Goal: Task Accomplishment & Management: Complete application form

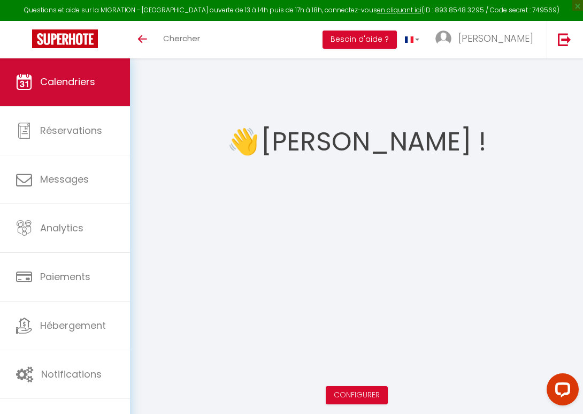
click at [52, 69] on link "Calendriers" at bounding box center [65, 82] width 130 height 48
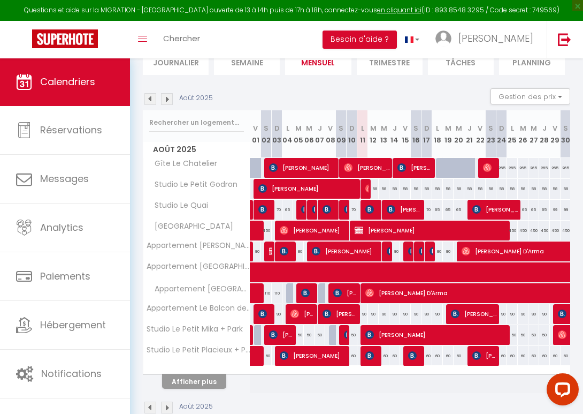
scroll to position [139, 0]
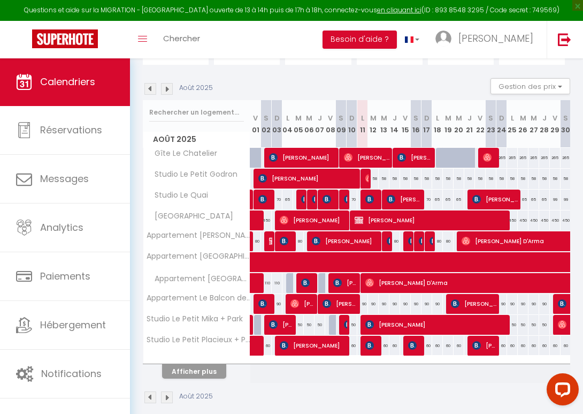
click at [188, 378] on button "Afficher plus" at bounding box center [194, 371] width 64 height 14
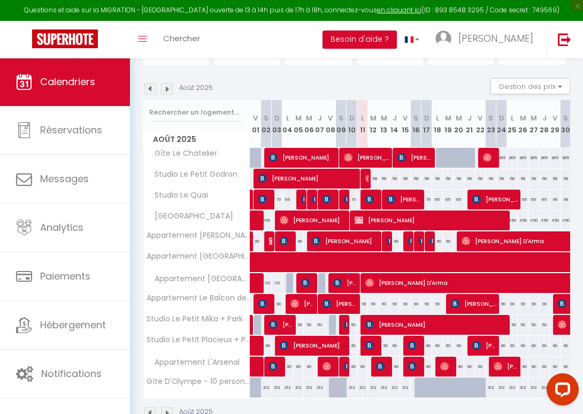
click at [166, 95] on img at bounding box center [167, 89] width 12 height 12
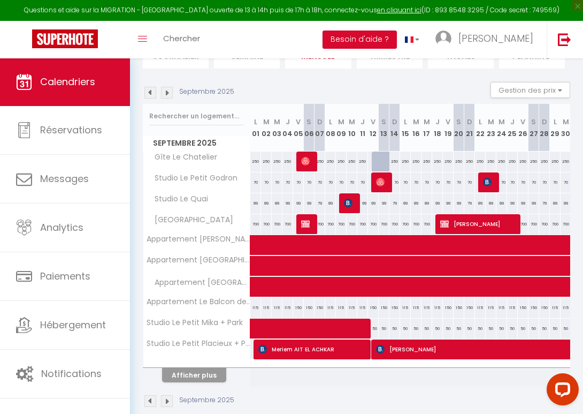
scroll to position [137, 0]
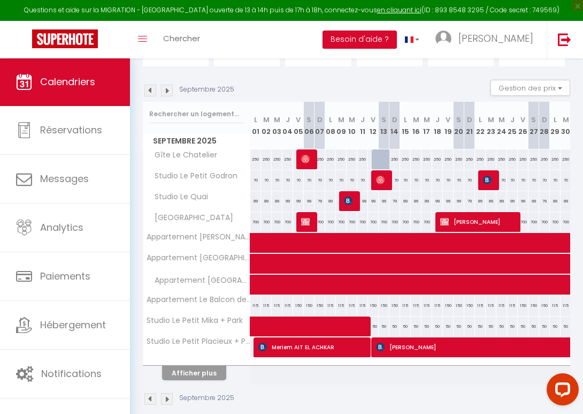
click at [307, 163] on img at bounding box center [305, 159] width 9 height 9
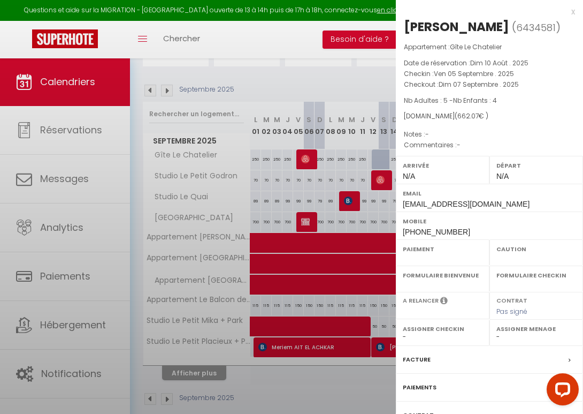
select select "OK"
select select "0"
select select "1"
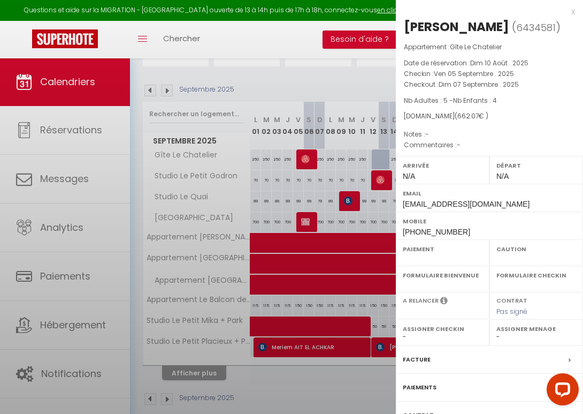
select select
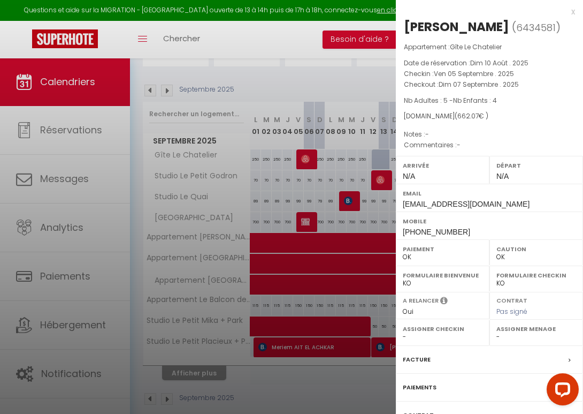
click at [278, 181] on div at bounding box center [291, 207] width 583 height 414
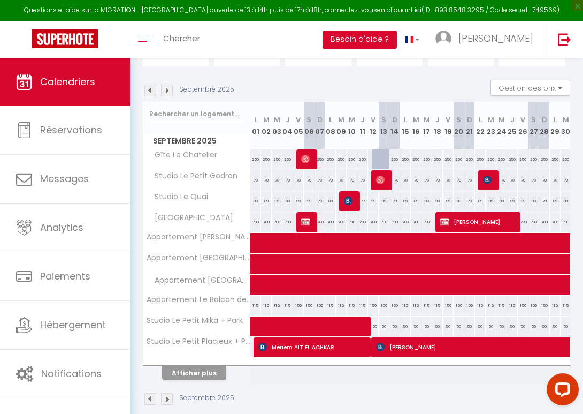
click at [169, 96] on img at bounding box center [167, 91] width 12 height 12
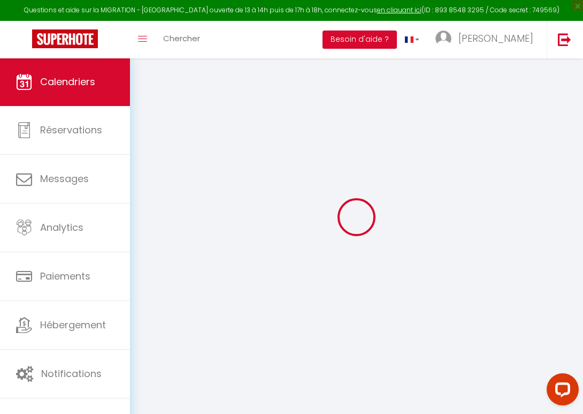
scroll to position [58, 0]
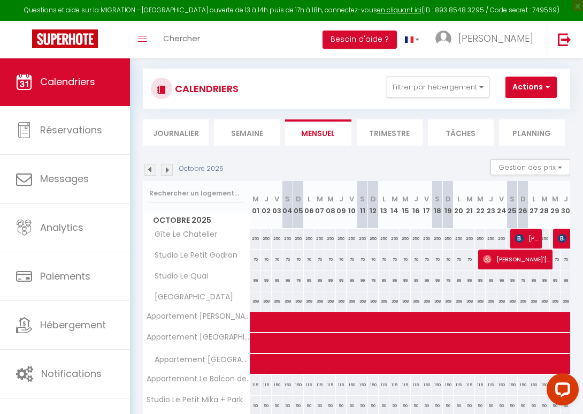
click at [164, 176] on img at bounding box center [167, 170] width 12 height 12
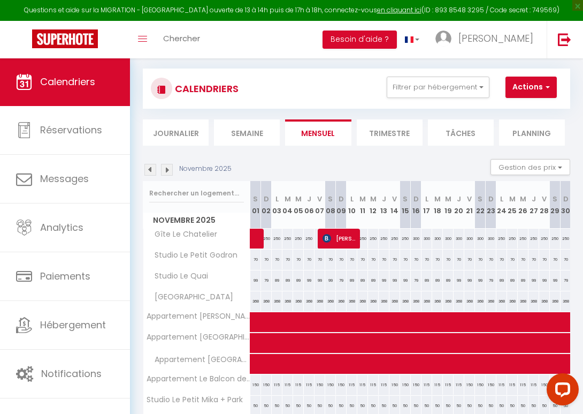
click at [164, 176] on img at bounding box center [167, 170] width 12 height 12
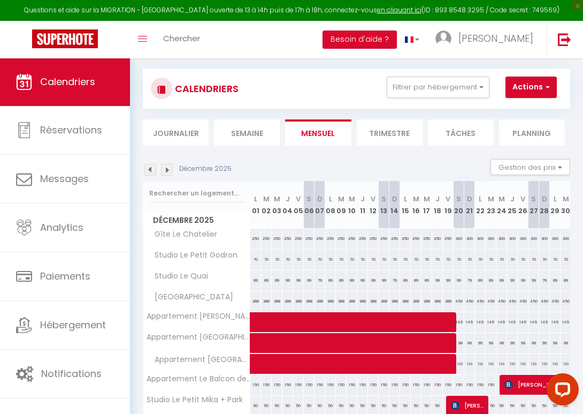
click at [164, 176] on img at bounding box center [167, 170] width 12 height 12
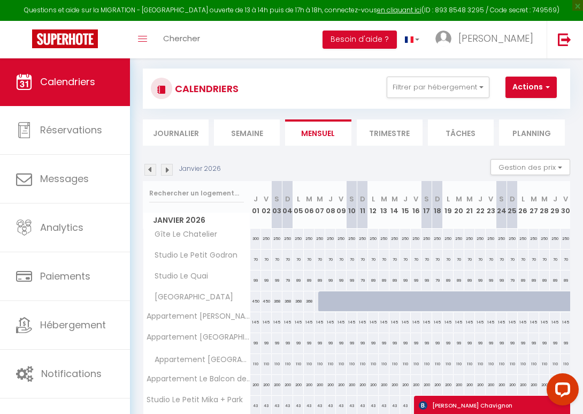
click at [150, 176] on img at bounding box center [151, 170] width 12 height 12
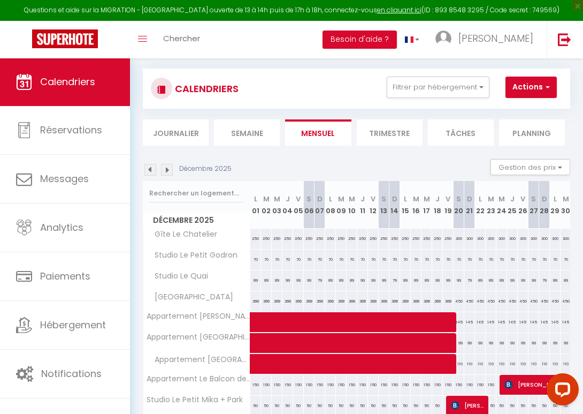
click at [544, 92] on span "button" at bounding box center [546, 86] width 6 height 11
click at [547, 120] on link "Nouvelle réservation" at bounding box center [535, 112] width 93 height 16
select select
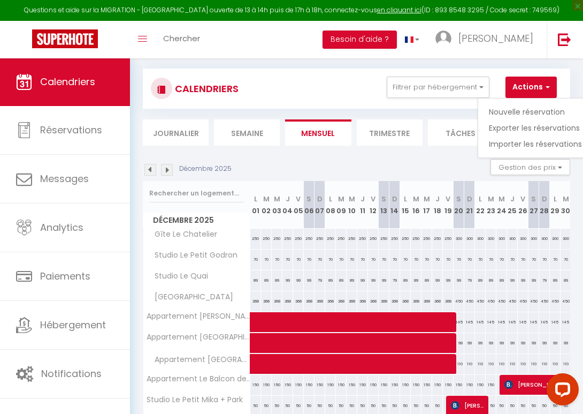
select select
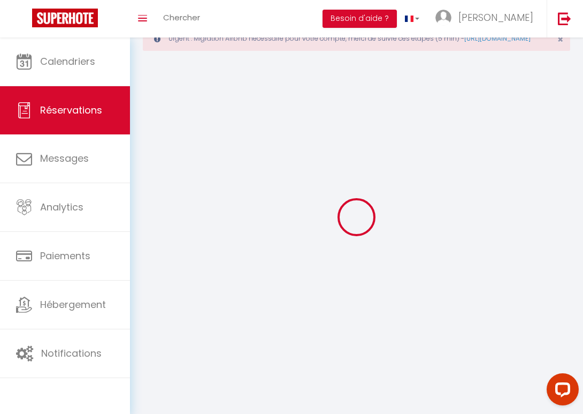
select select
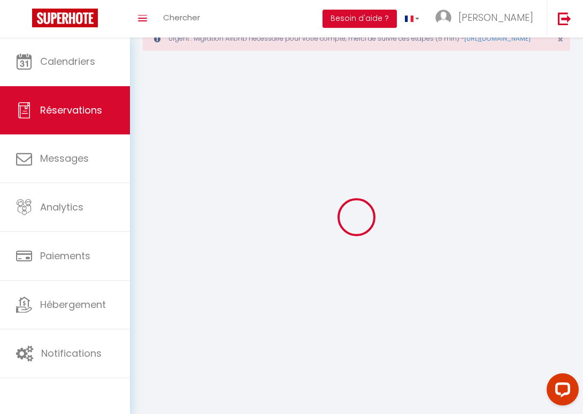
select select
checkbox input "false"
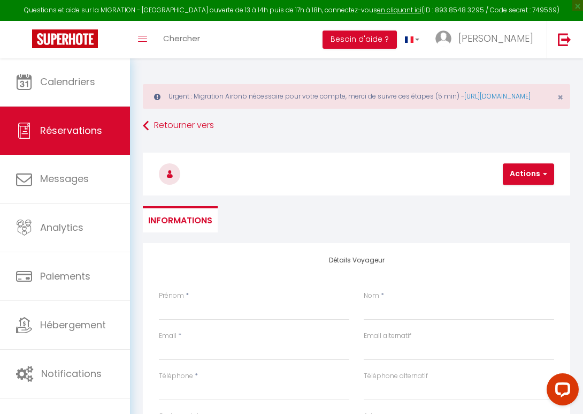
select select
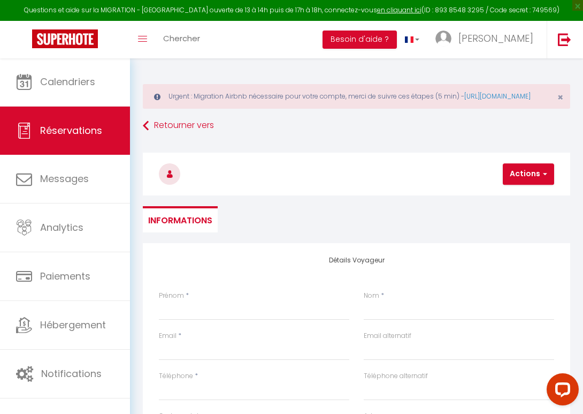
select select
checkbox input "false"
select select
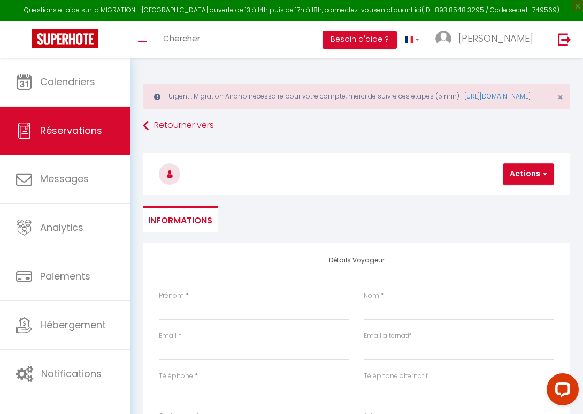
select select
checkbox input "false"
select select
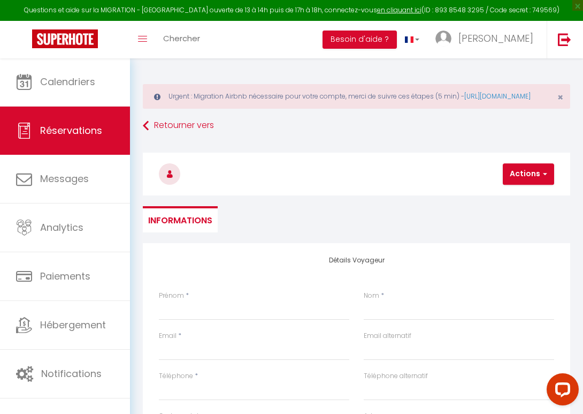
select select
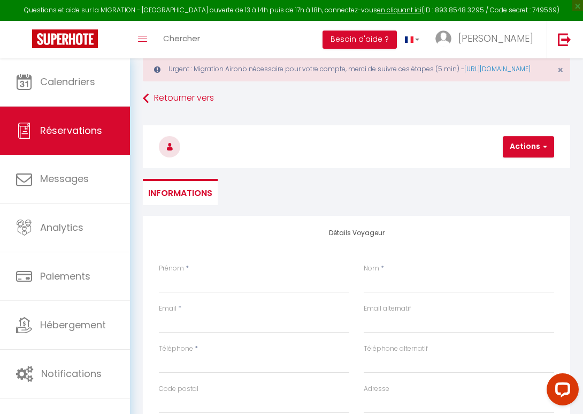
scroll to position [29, 0]
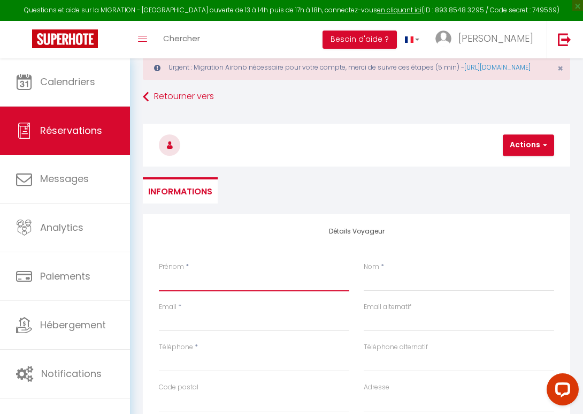
type input "S"
select select
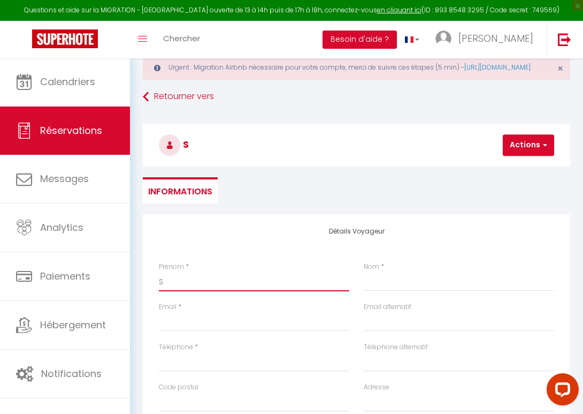
select select
checkbox input "false"
type input "St"
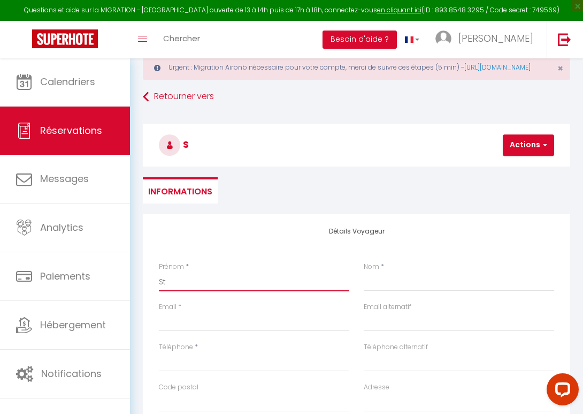
select select
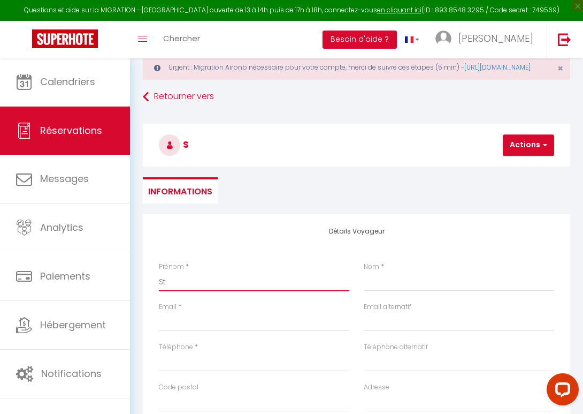
select select
checkbox input "false"
type input "Ste"
select select
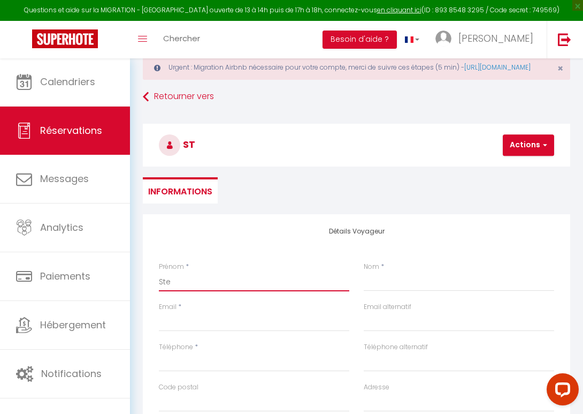
select select
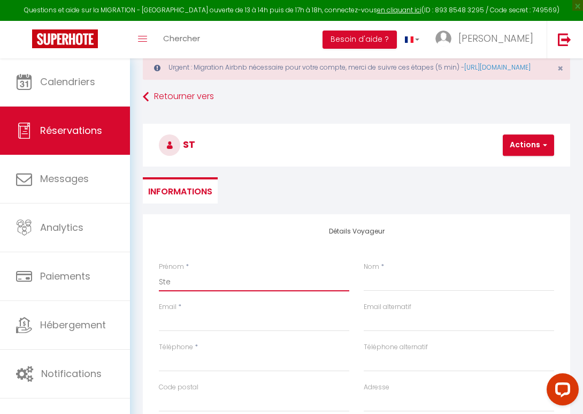
select select
checkbox input "false"
type input "Stef"
select select
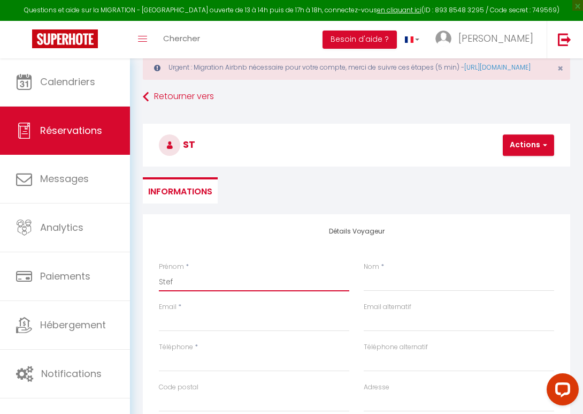
select select
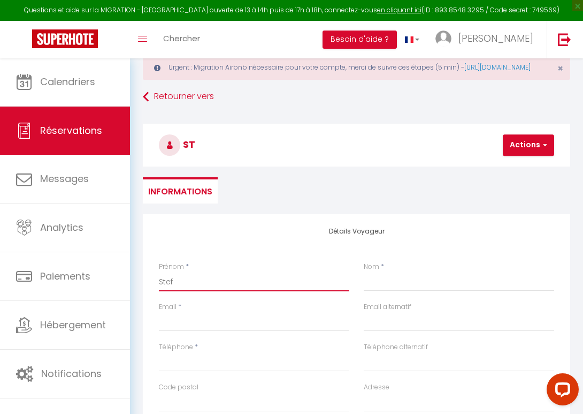
checkbox input "false"
type input "Stefa"
select select
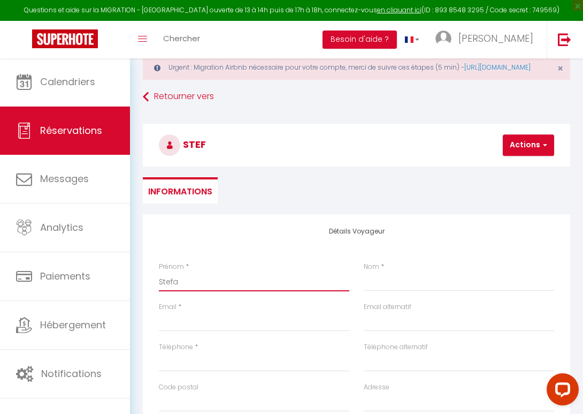
select select
checkbox input "false"
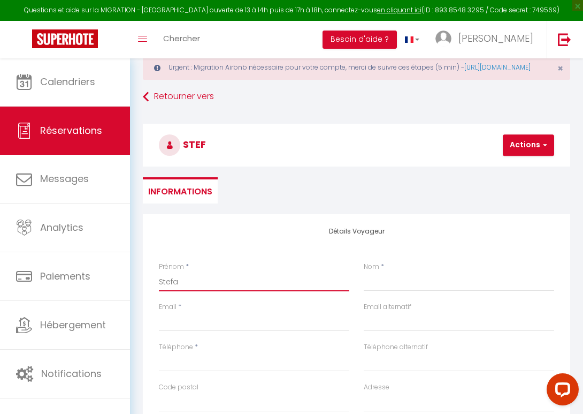
type input "[PERSON_NAME]"
select select
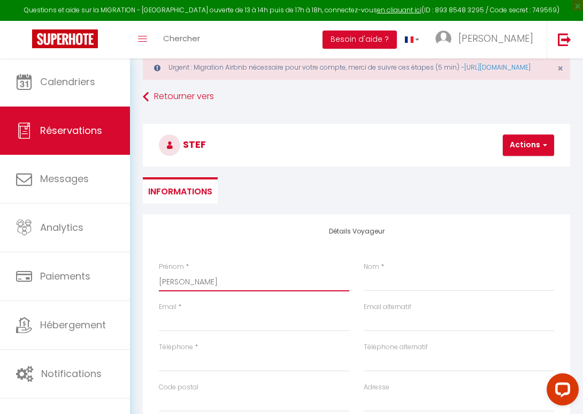
select select
checkbox input "false"
type input "[PERSON_NAME]"
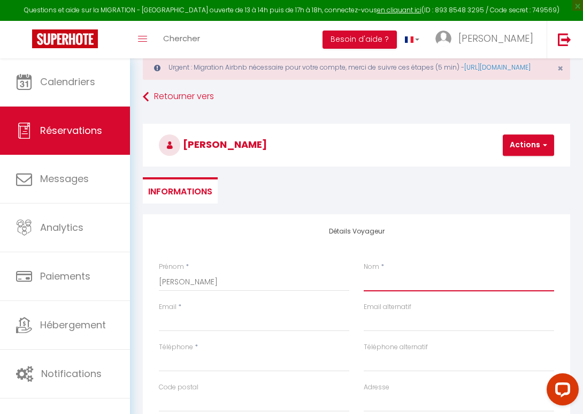
type input "B"
select select
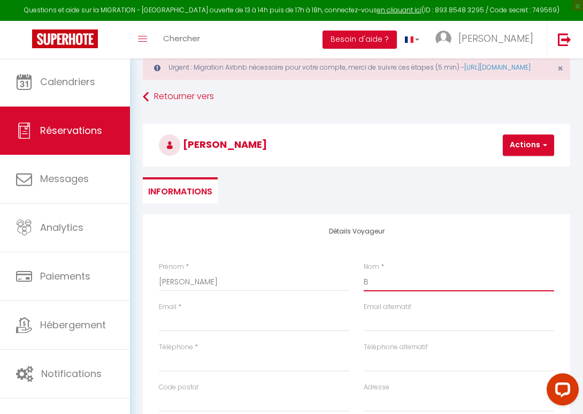
select select
checkbox input "false"
type input "BR"
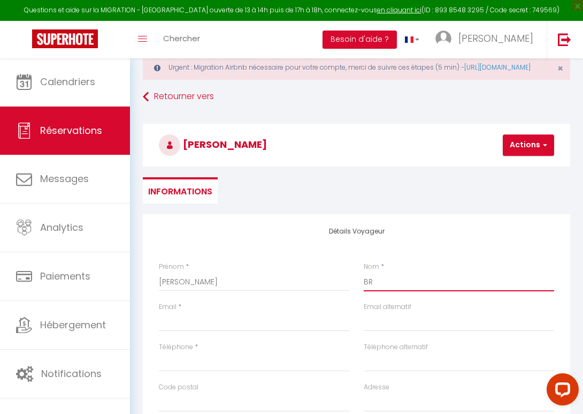
select select
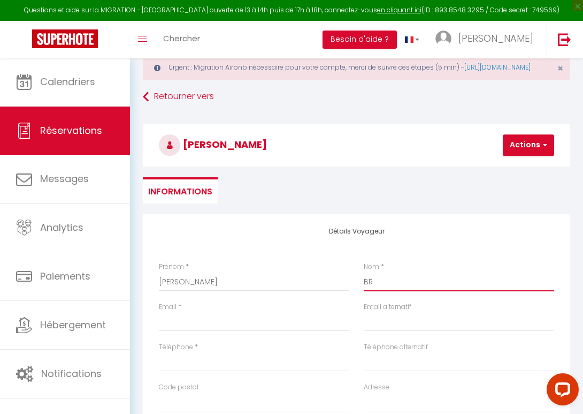
select select
checkbox input "false"
type input "BRI"
select select
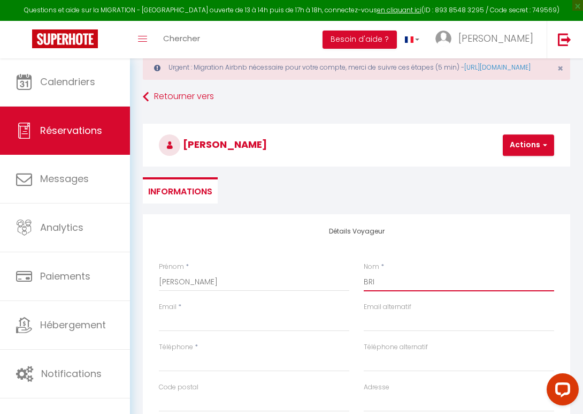
select select
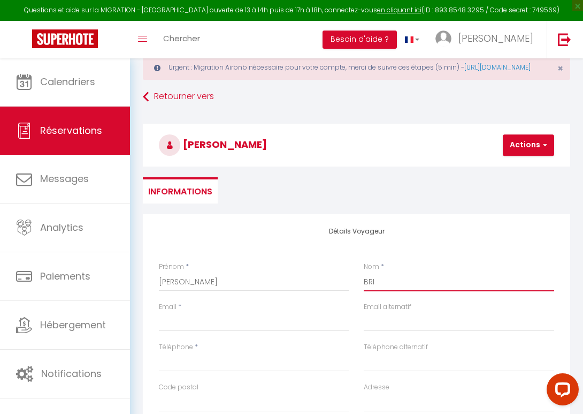
select select
checkbox input "false"
type input "BRIX"
select select
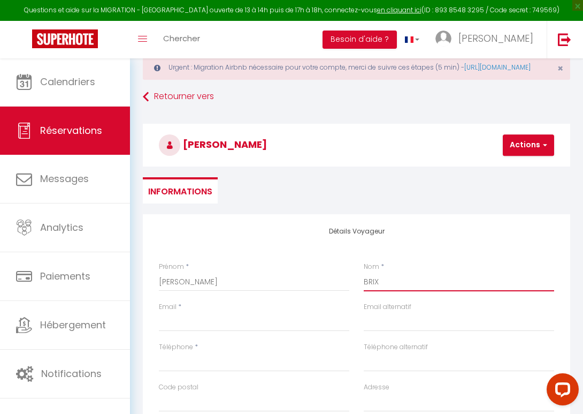
select select
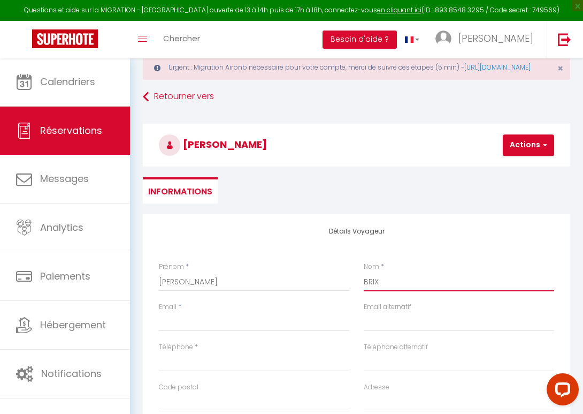
checkbox input "false"
type input "BRIXI"
select select
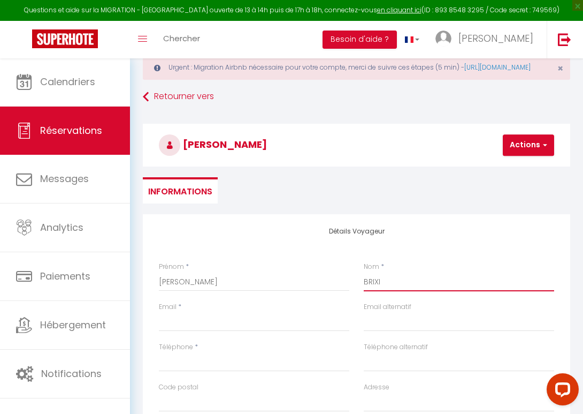
select select
checkbox input "false"
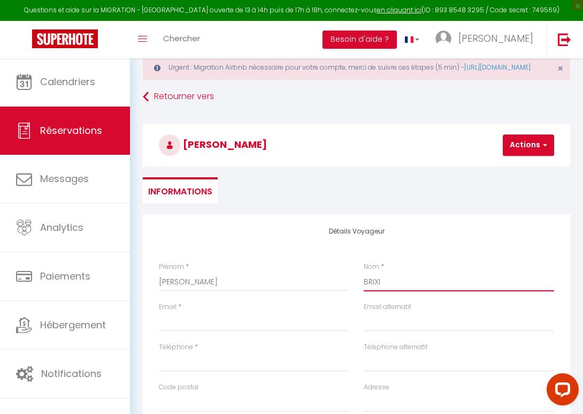
type input "BRIXIU"
select select
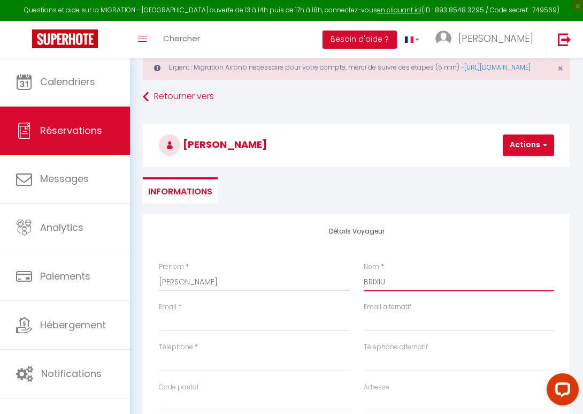
select select
checkbox input "false"
type input "[PERSON_NAME]"
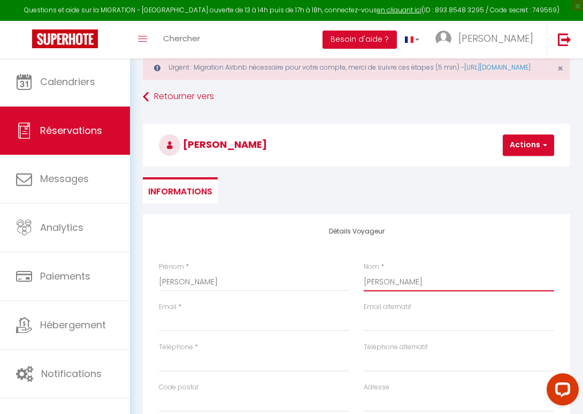
select select
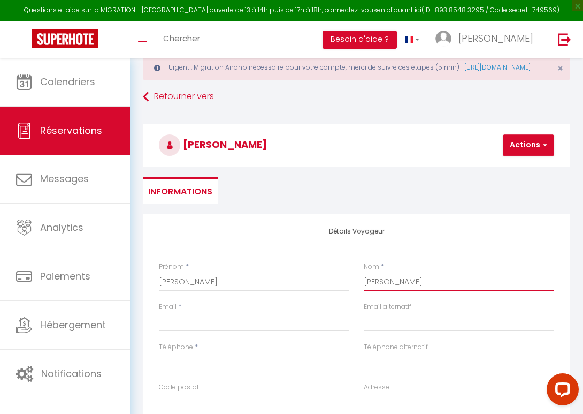
select select
checkbox input "false"
type input "[PERSON_NAME]"
paste input "[EMAIL_ADDRESS][DOMAIN_NAME]"
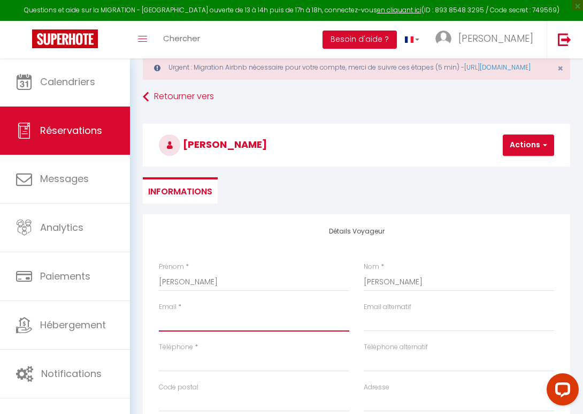
type input "[EMAIL_ADDRESS][DOMAIN_NAME]"
select select
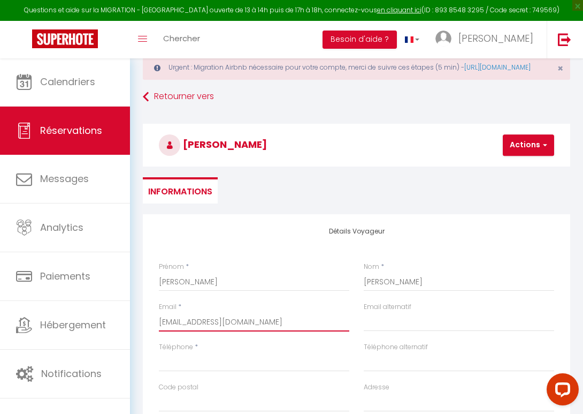
select select
checkbox input "false"
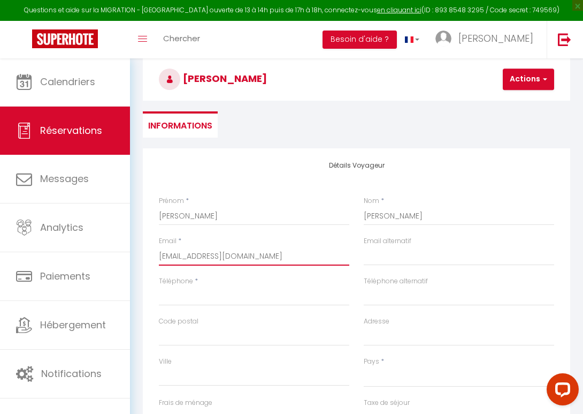
scroll to position [97, 0]
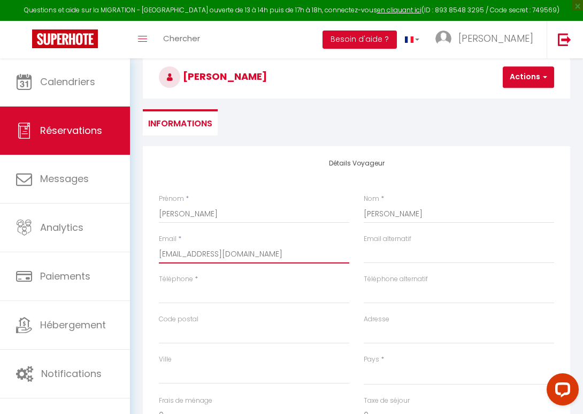
type input "[EMAIL_ADDRESS][DOMAIN_NAME]"
paste input "[PHONE_NUMBER]"
type input "[PHONE_NUMBER]"
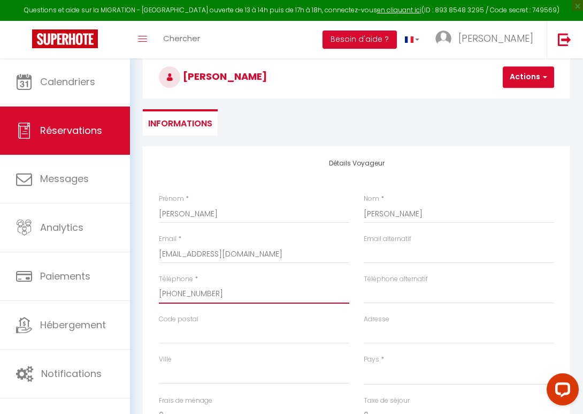
select select
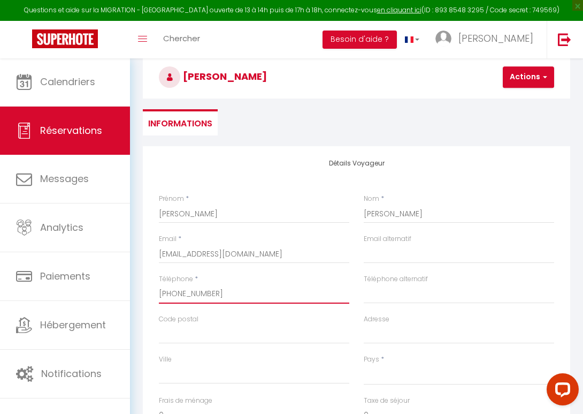
select select
checkbox input "false"
type input "[PHONE_NUMBER]"
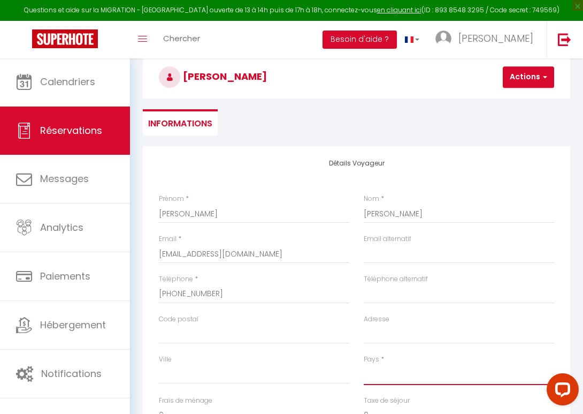
scroll to position [147, 0]
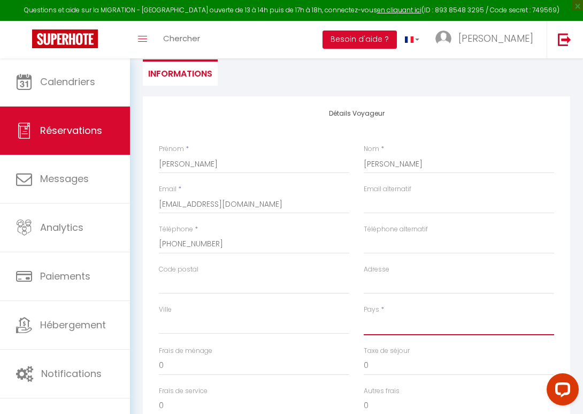
select select "FR"
select select
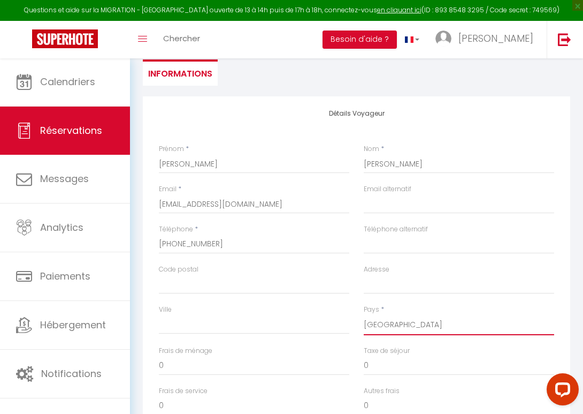
select select
checkbox input "false"
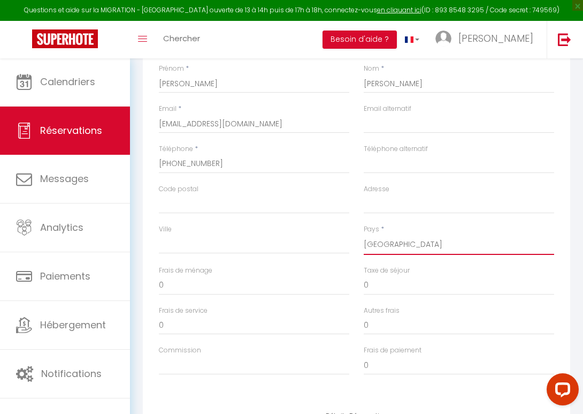
scroll to position [229, 0]
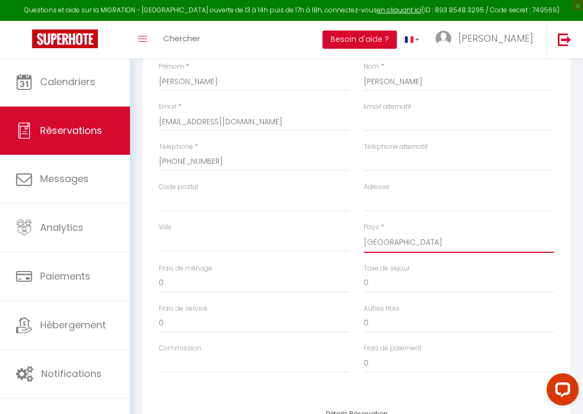
click at [167, 293] on input "0" at bounding box center [254, 283] width 191 height 19
click at [168, 286] on input "0" at bounding box center [254, 283] width 191 height 19
select select
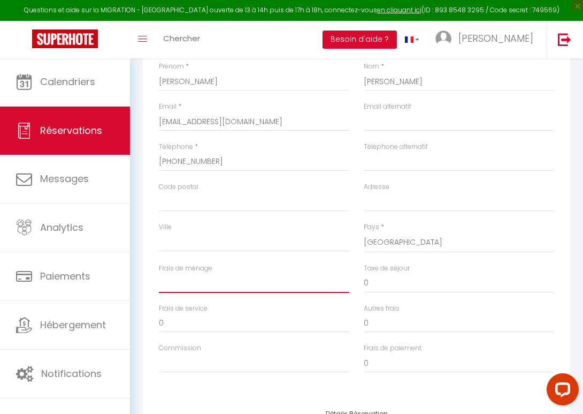
select select
checkbox input "false"
type input "1"
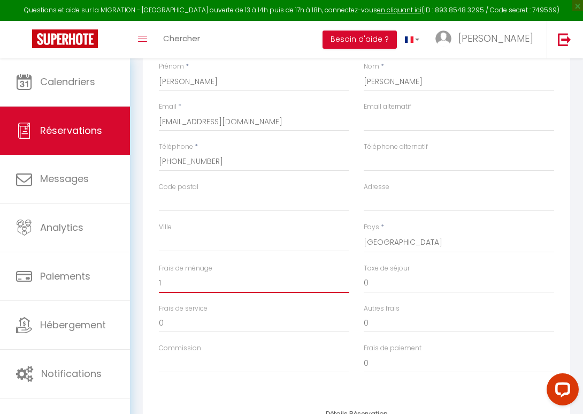
select select
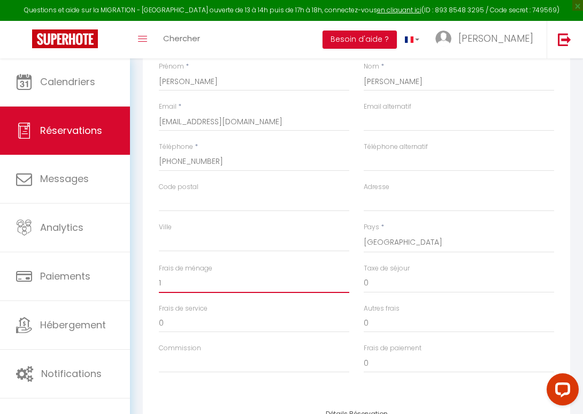
select select
checkbox input "false"
type input "10"
select select
click at [204, 314] on label "Frais de service" at bounding box center [183, 308] width 49 height 10
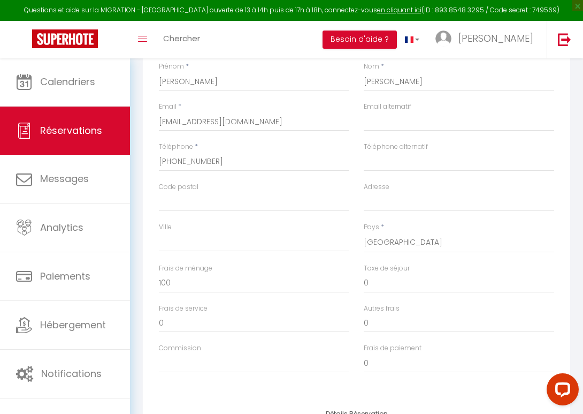
click at [204, 317] on input "0" at bounding box center [254, 322] width 191 height 19
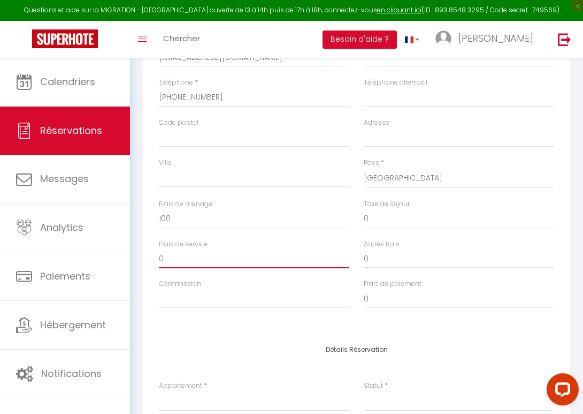
scroll to position [328, 0]
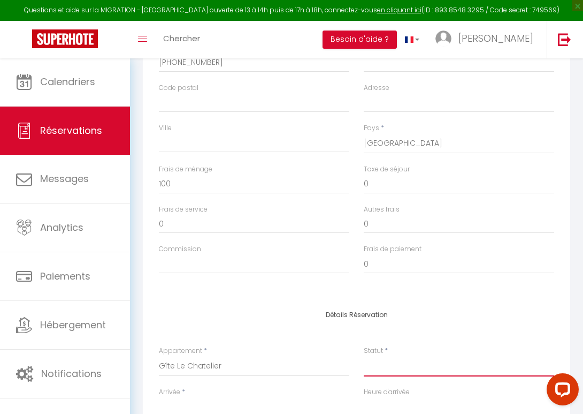
click at [383, 376] on select "Confirmé Non Confirmé [PERSON_NAME] par le voyageur No Show Request" at bounding box center [459, 366] width 191 height 20
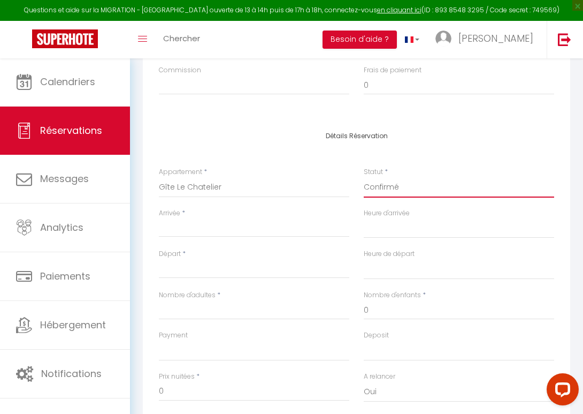
scroll to position [541, 0]
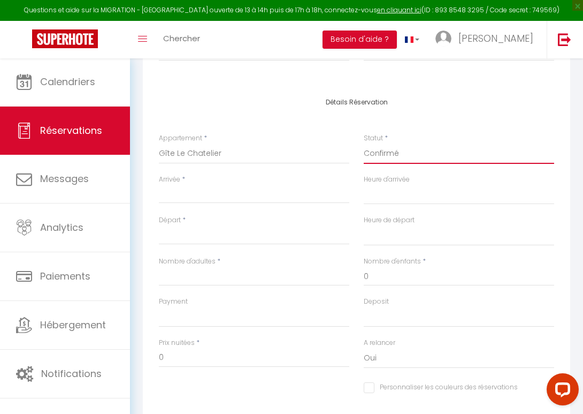
click at [376, 283] on input "0" at bounding box center [459, 276] width 191 height 19
click at [195, 202] on input "Arrivée" at bounding box center [254, 195] width 191 height 14
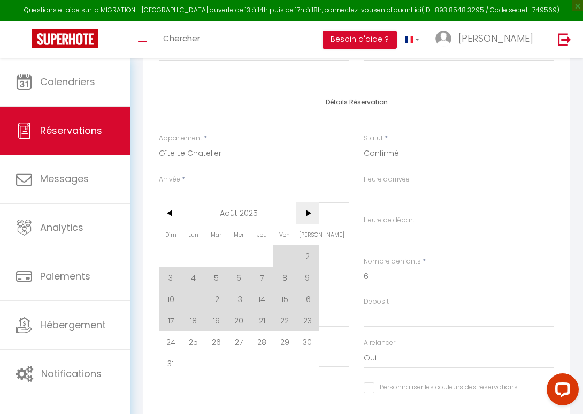
click at [307, 216] on span ">" at bounding box center [307, 212] width 23 height 21
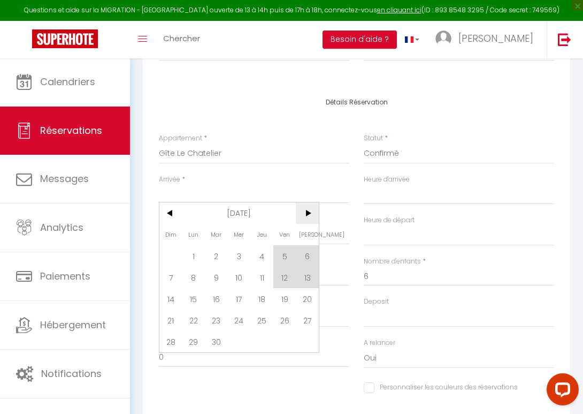
click at [307, 216] on span ">" at bounding box center [307, 212] width 23 height 21
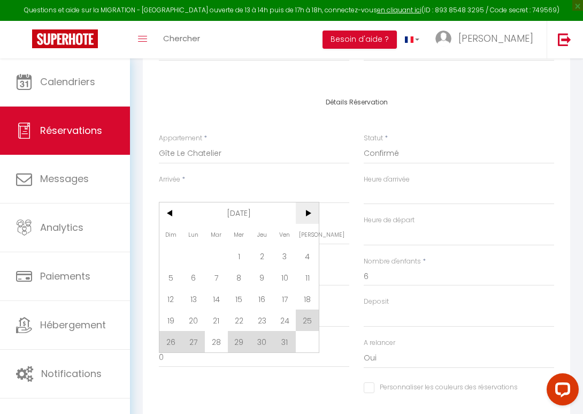
click at [307, 216] on span ">" at bounding box center [307, 212] width 23 height 21
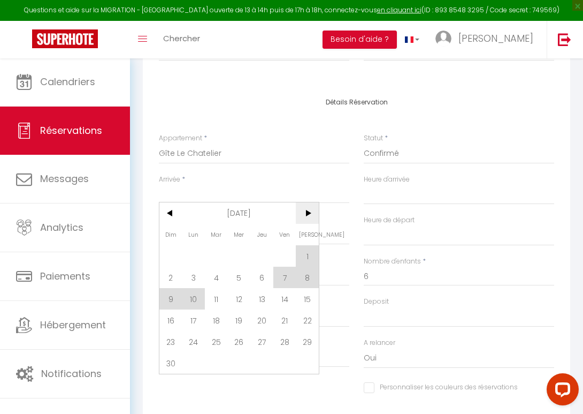
click at [307, 221] on span ">" at bounding box center [307, 212] width 23 height 21
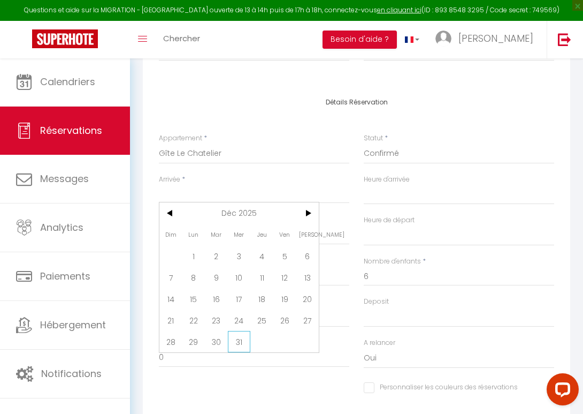
click at [246, 341] on span "31" at bounding box center [239, 341] width 23 height 21
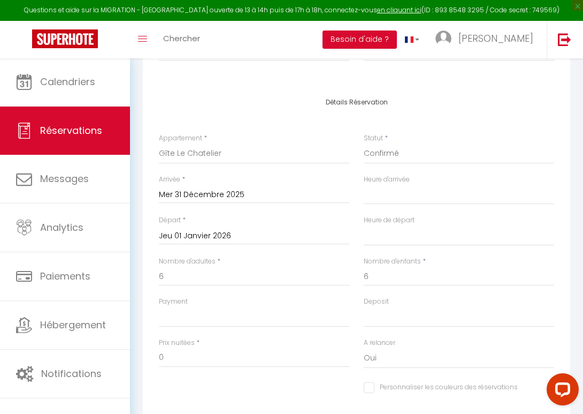
click at [192, 242] on input "Jeu 01 Janvier 2026" at bounding box center [254, 236] width 191 height 14
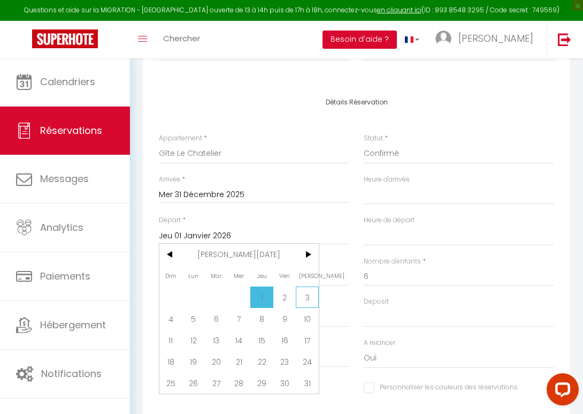
click at [309, 302] on span "3" at bounding box center [307, 296] width 23 height 21
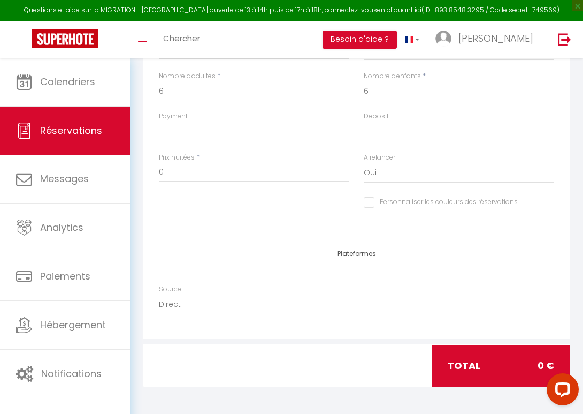
scroll to position [728, 0]
click at [168, 175] on input "0" at bounding box center [254, 172] width 191 height 19
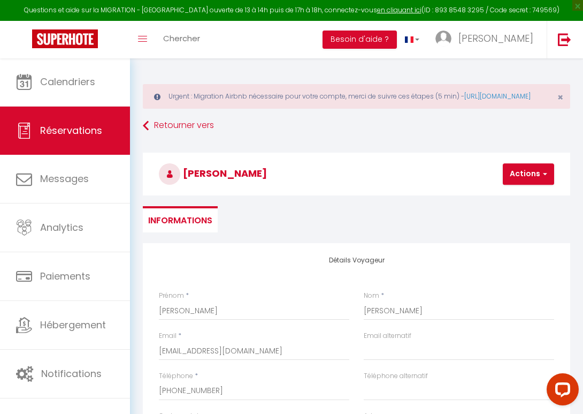
scroll to position [176, 0]
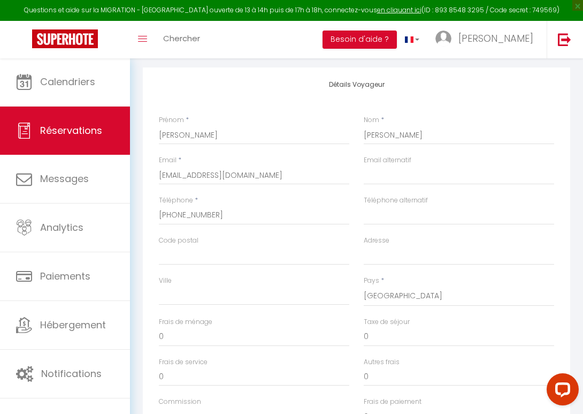
click at [174, 346] on input "0" at bounding box center [254, 336] width 191 height 19
click at [166, 346] on input "0" at bounding box center [254, 336] width 191 height 19
click at [223, 317] on div "Ville" at bounding box center [254, 296] width 205 height 41
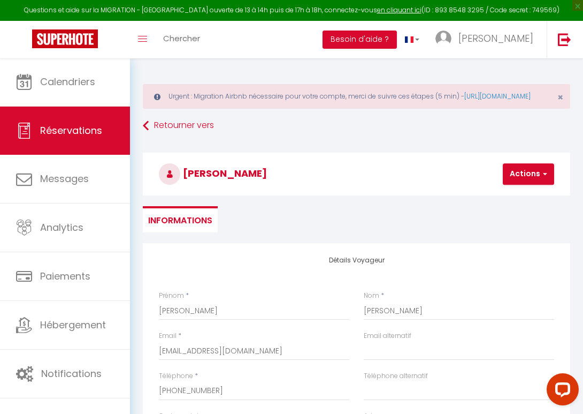
scroll to position [0, 0]
click at [519, 183] on button "Actions" at bounding box center [528, 173] width 51 height 21
click at [519, 204] on link "Enregistrer" at bounding box center [538, 198] width 85 height 14
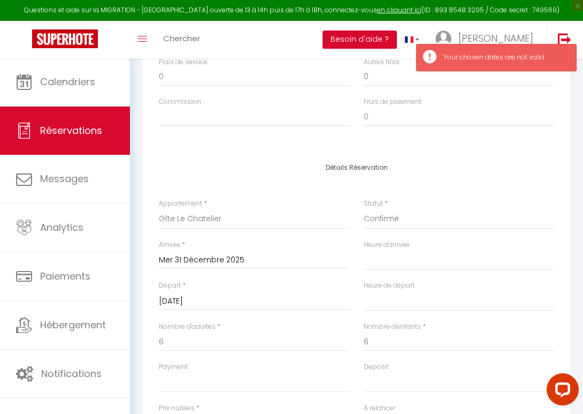
scroll to position [527, 0]
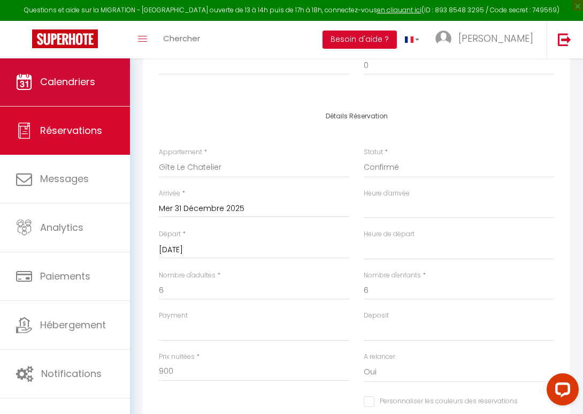
click at [52, 82] on span "Calendriers" at bounding box center [67, 81] width 55 height 13
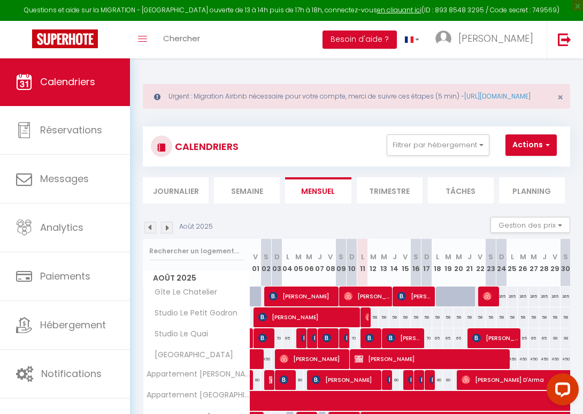
click at [169, 233] on img at bounding box center [167, 228] width 12 height 12
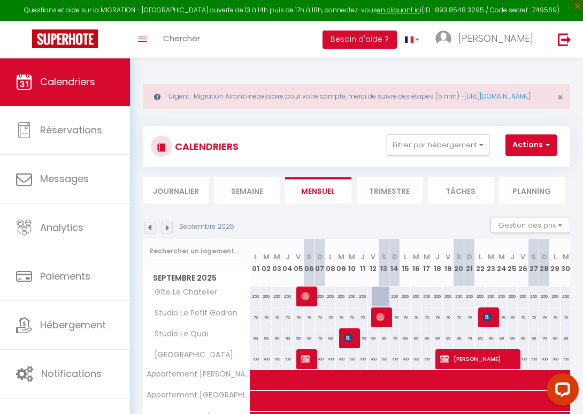
click at [169, 233] on img at bounding box center [167, 228] width 12 height 12
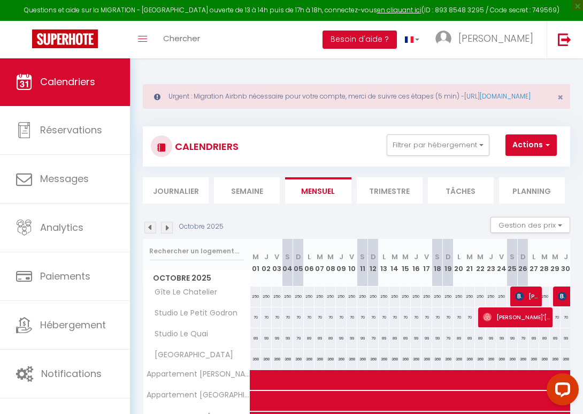
click at [169, 233] on img at bounding box center [167, 228] width 12 height 12
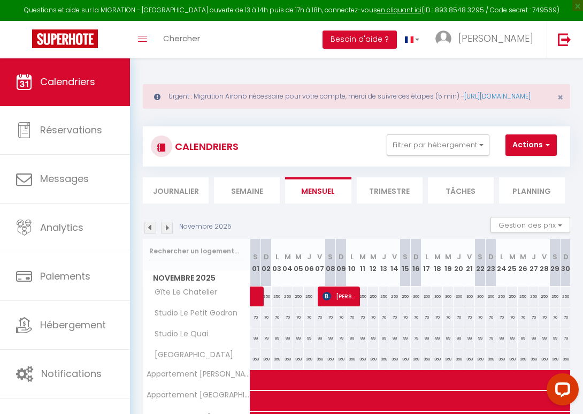
click at [168, 233] on img at bounding box center [167, 228] width 12 height 12
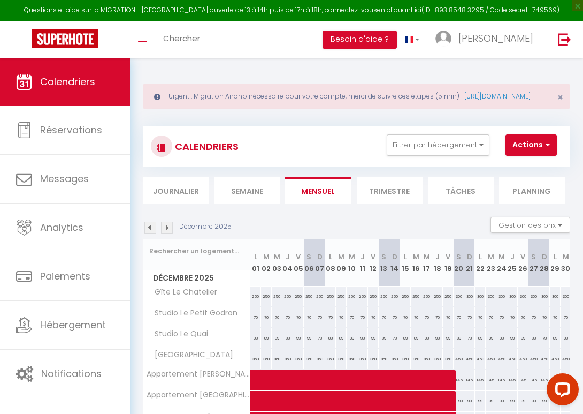
click at [168, 233] on img at bounding box center [167, 228] width 12 height 12
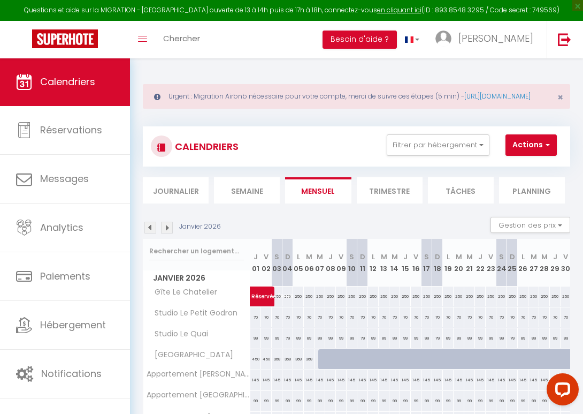
click at [265, 301] on span "Réservée [PERSON_NAME]" at bounding box center [276, 290] width 49 height 20
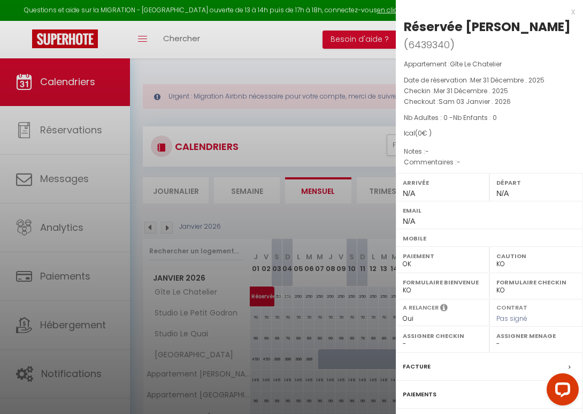
click at [337, 184] on div at bounding box center [291, 207] width 583 height 414
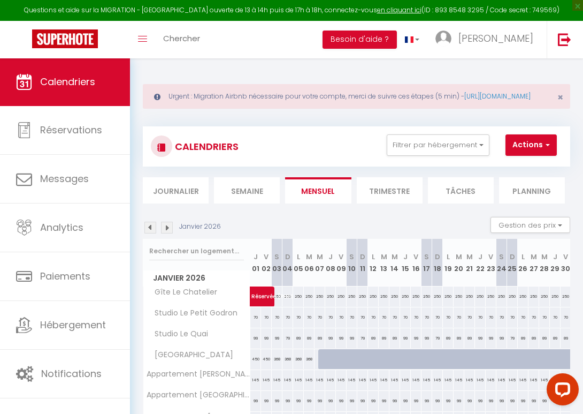
click at [268, 301] on span "Réservée [PERSON_NAME]" at bounding box center [276, 290] width 49 height 20
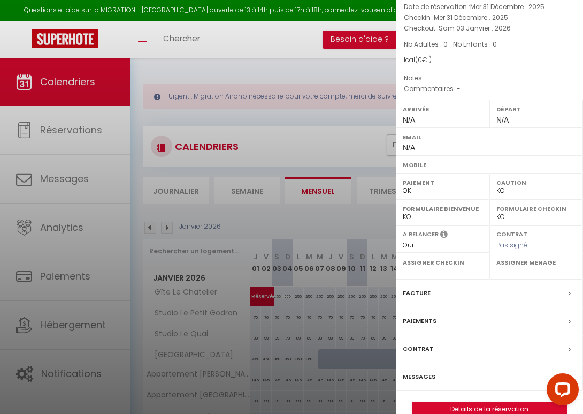
scroll to position [72, 0]
click at [483, 403] on link "Détails de la réservation" at bounding box center [490, 410] width 154 height 14
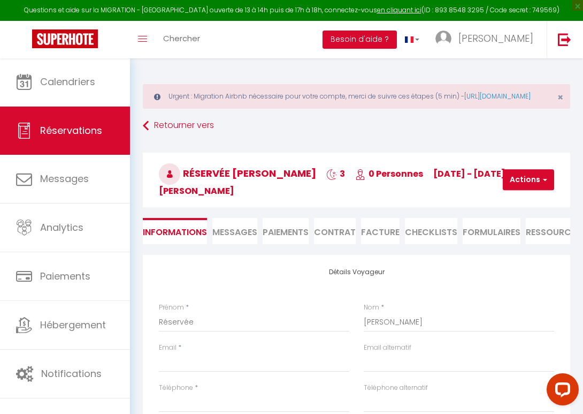
scroll to position [150, 0]
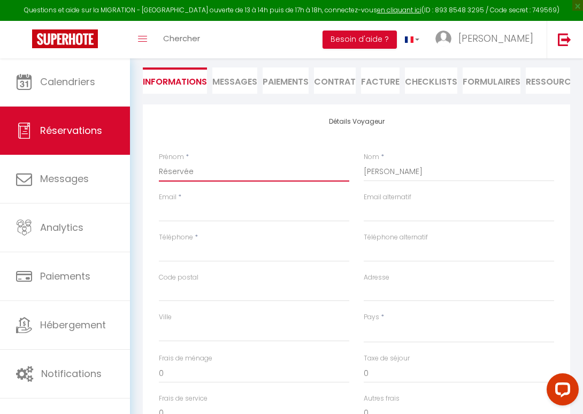
drag, startPoint x: 202, startPoint y: 173, endPoint x: 144, endPoint y: 169, distance: 58.0
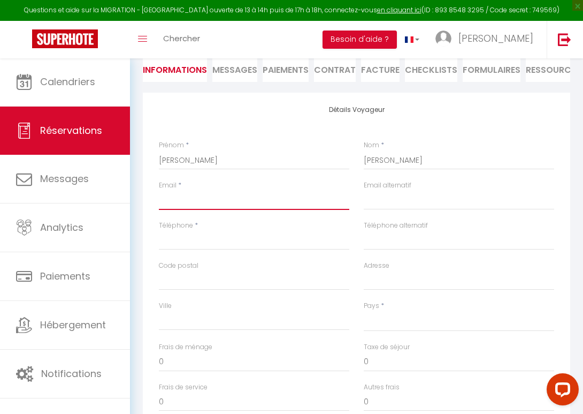
paste input "[EMAIL_ADDRESS][DOMAIN_NAME]"
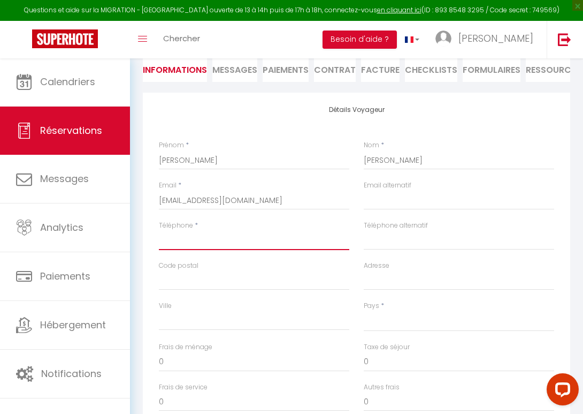
paste input "[PHONE_NUMBER]"
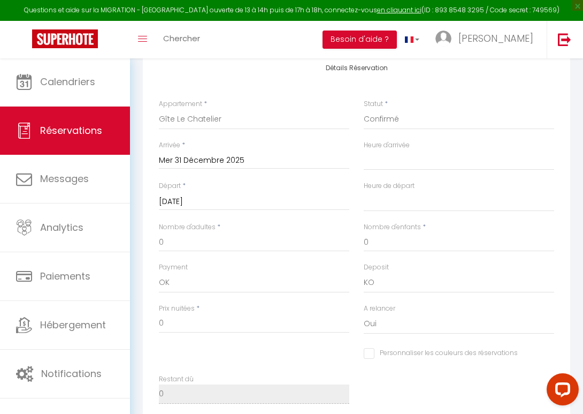
scroll to position [655, 0]
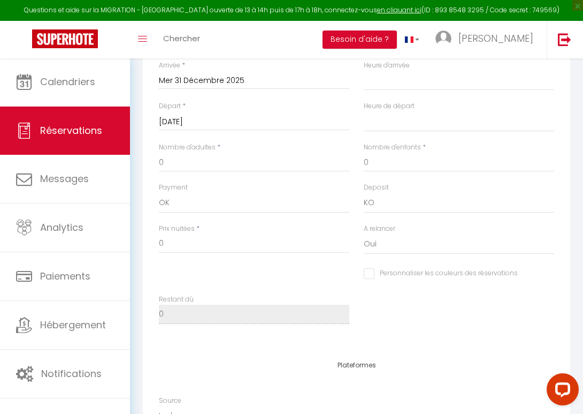
click at [370, 166] on input "0" at bounding box center [459, 162] width 191 height 19
click at [172, 246] on input "850" at bounding box center [254, 243] width 191 height 19
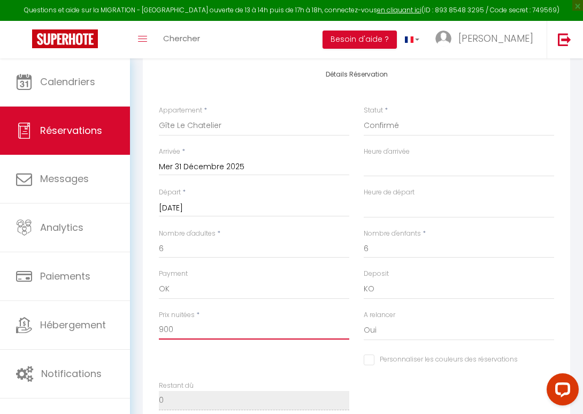
scroll to position [471, 0]
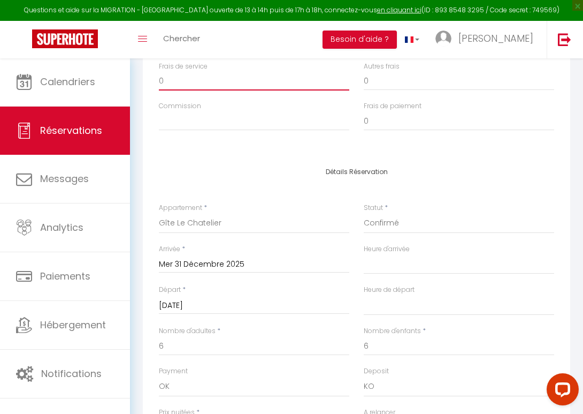
click at [178, 88] on input "0" at bounding box center [254, 80] width 191 height 19
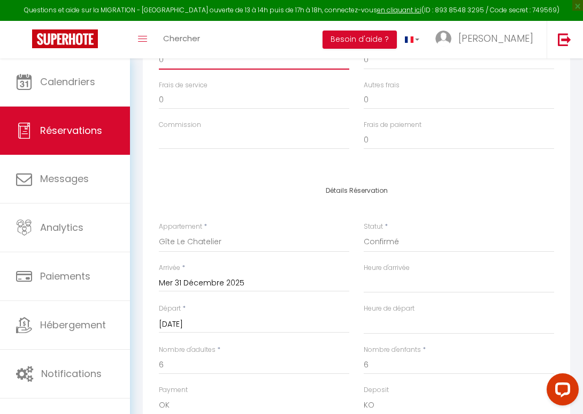
click at [170, 68] on input "0" at bounding box center [254, 59] width 191 height 19
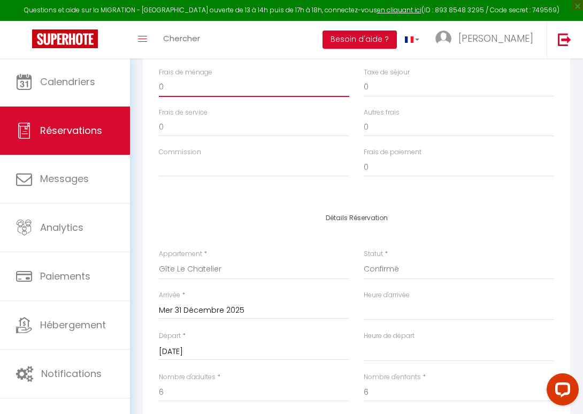
scroll to position [422, 0]
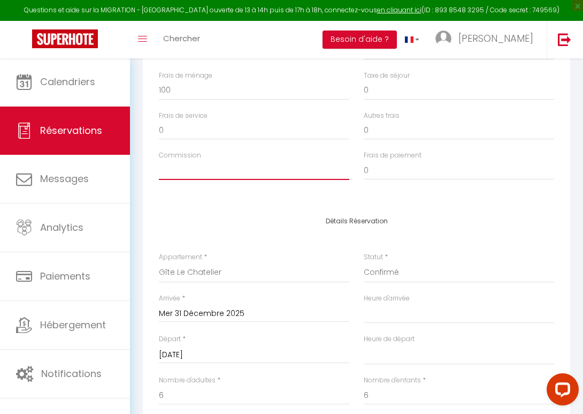
click at [267, 169] on input "Commission" at bounding box center [254, 170] width 191 height 19
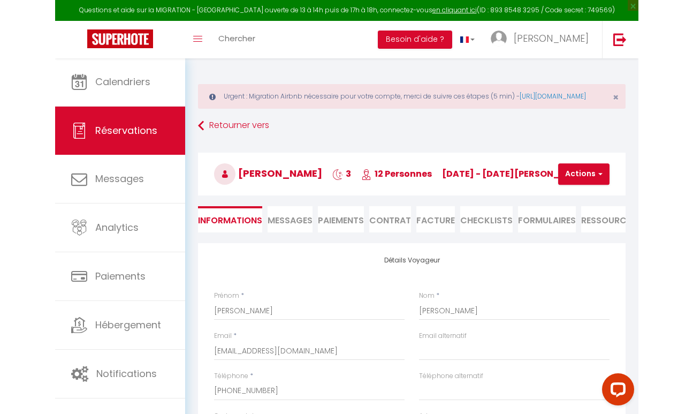
scroll to position [0, 0]
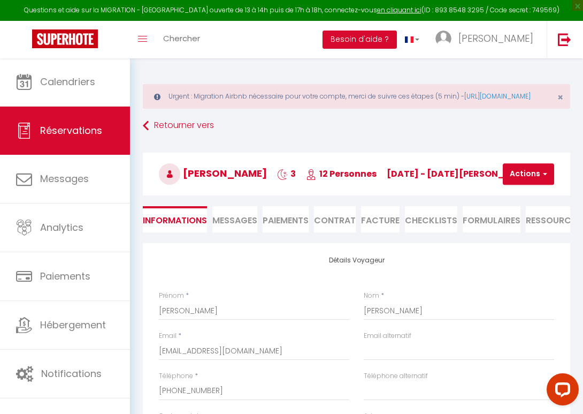
click at [521, 184] on button "Actions" at bounding box center [528, 173] width 51 height 21
click at [521, 204] on link "Enregistrer" at bounding box center [538, 198] width 85 height 14
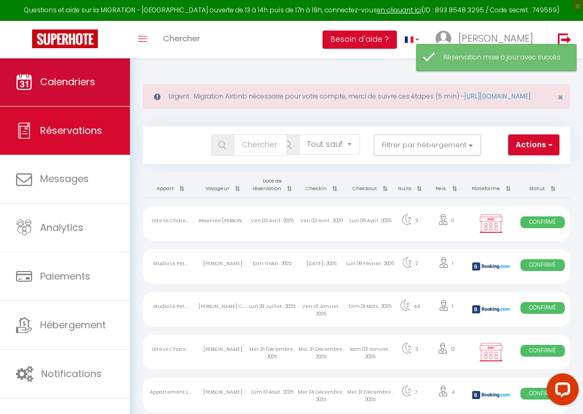
click at [50, 79] on span "Calendriers" at bounding box center [67, 81] width 55 height 13
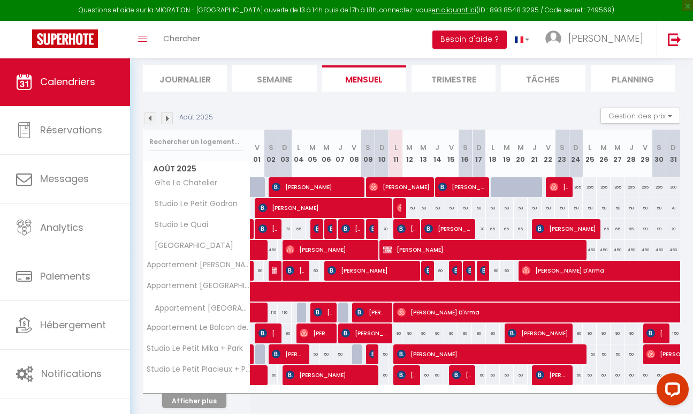
scroll to position [112, 0]
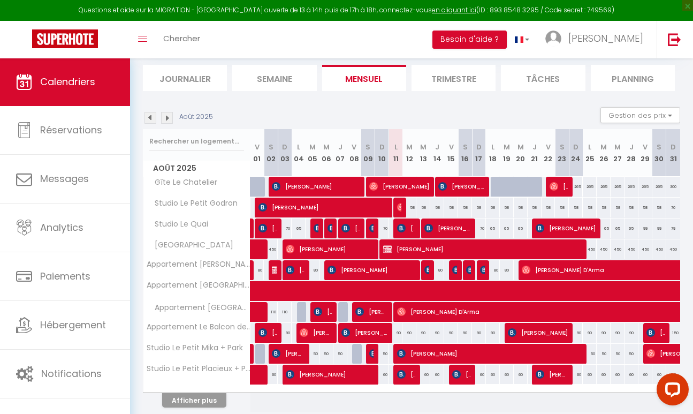
click at [182, 396] on button "Afficher plus" at bounding box center [194, 400] width 64 height 14
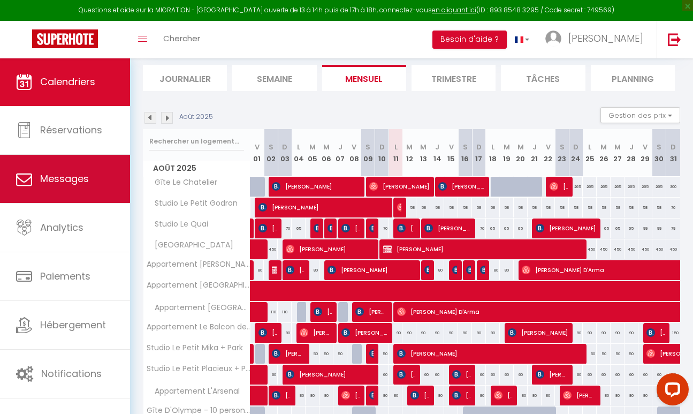
click at [65, 187] on link "Messages" at bounding box center [65, 179] width 130 height 48
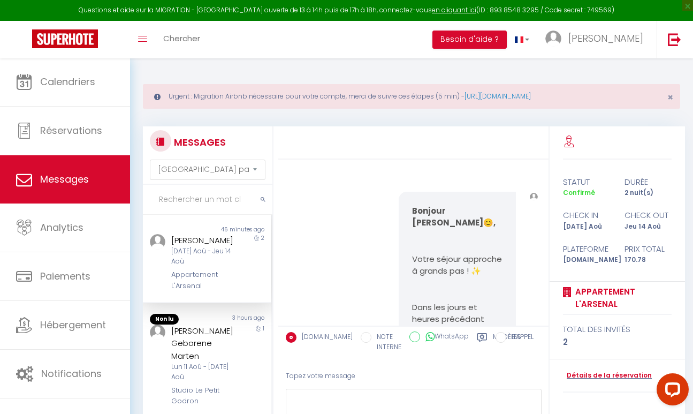
scroll to position [623, 0]
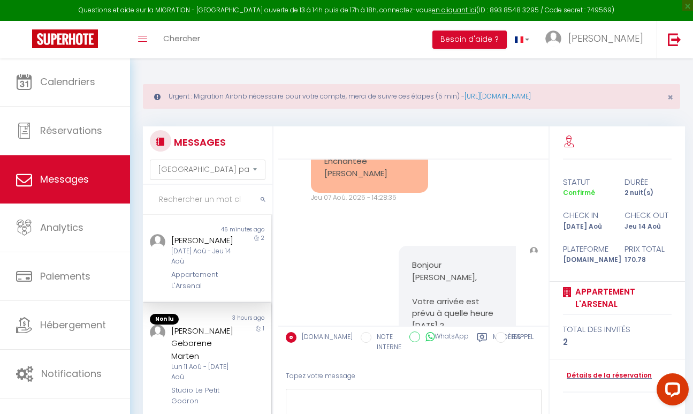
click at [197, 350] on div "[PERSON_NAME] Geborene Marten" at bounding box center [205, 343] width 68 height 38
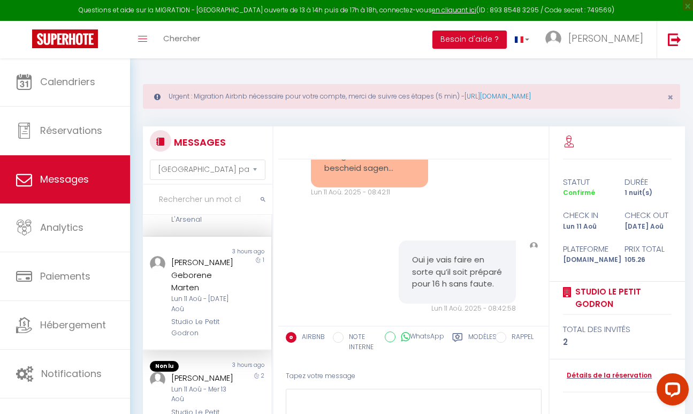
scroll to position [136, 0]
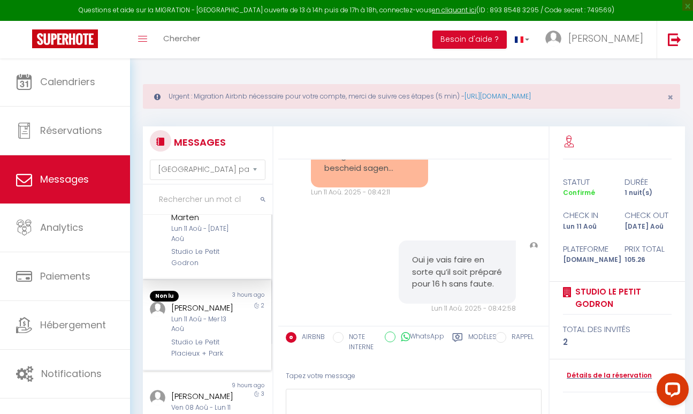
click at [194, 333] on div "Lun 11 Aoû - Mer 13 Aoû" at bounding box center [205, 324] width 68 height 20
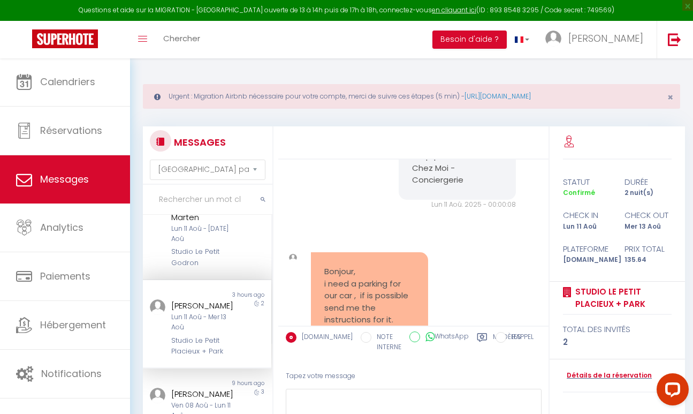
click at [300, 386] on div "Tapez votre message" at bounding box center [414, 376] width 256 height 26
click at [296, 399] on textarea at bounding box center [414, 407] width 256 height 37
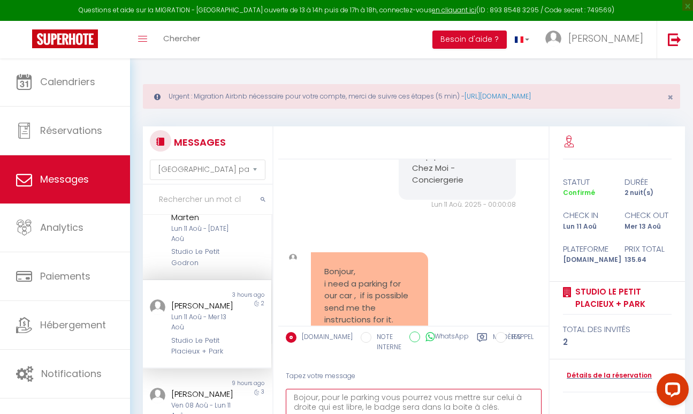
click at [303, 397] on textarea "Bojour, pour le parking vous pourrez vous mettre sur celui à droite qui est lib…" at bounding box center [414, 407] width 256 height 37
click at [337, 370] on div "Tapez votre message" at bounding box center [414, 376] width 256 height 26
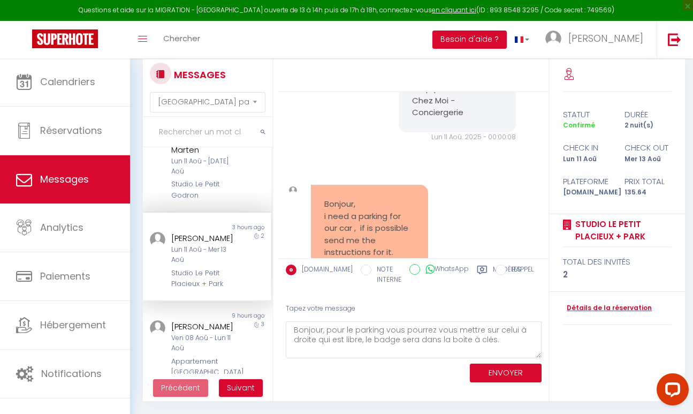
scroll to position [67, 0]
click at [495, 370] on button "ENVOYER" at bounding box center [506, 373] width 72 height 19
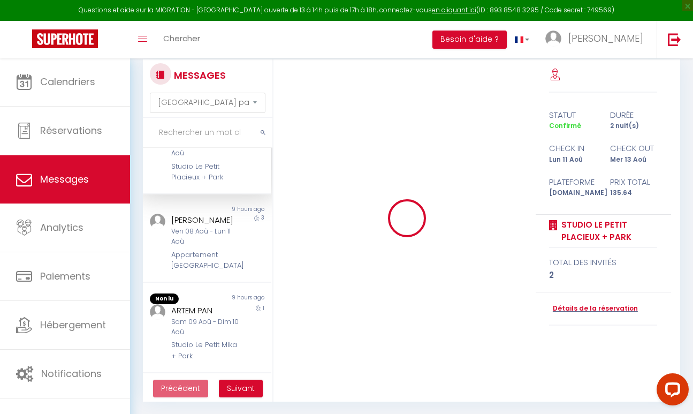
scroll to position [246, 0]
click at [209, 306] on div "ARTEM PAN" at bounding box center [205, 308] width 68 height 13
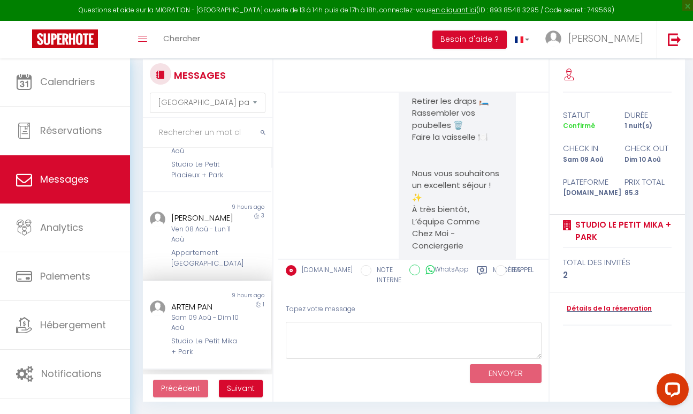
scroll to position [3786, 0]
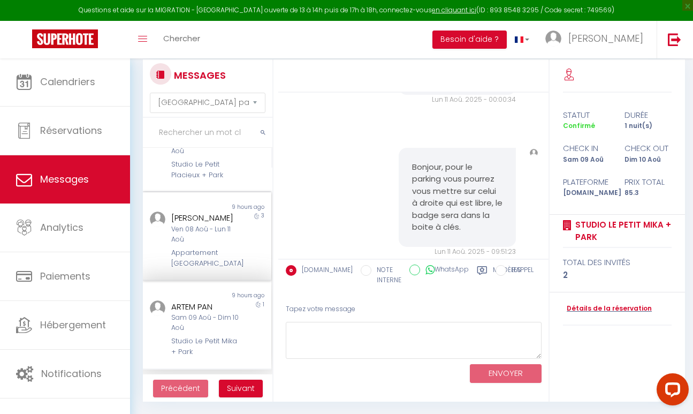
click at [205, 250] on div "[PERSON_NAME] Ven 08 Aoû - Lun 11 Aoû Appartement [GEOGRAPHIC_DATA]" at bounding box center [201, 239] width 75 height 57
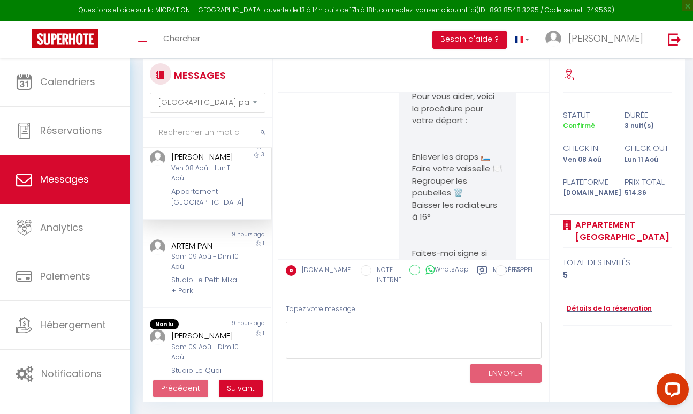
scroll to position [379, 0]
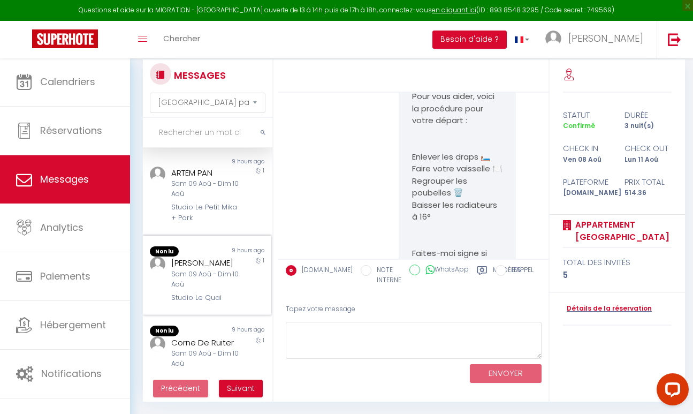
click at [203, 275] on div "Sam 09 Aoû - Dim 10 Aoû" at bounding box center [205, 279] width 68 height 20
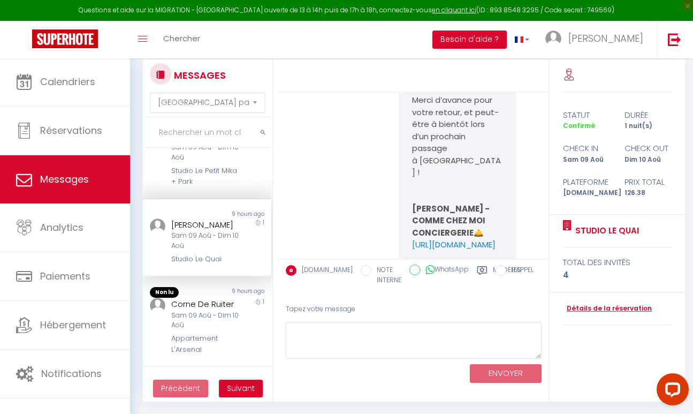
scroll to position [428, 0]
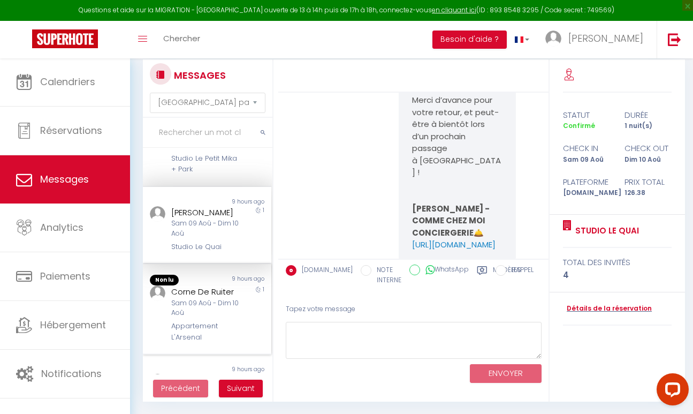
click at [210, 300] on div "Sam 09 Aoû - Dim 10 Aoû" at bounding box center [205, 308] width 68 height 20
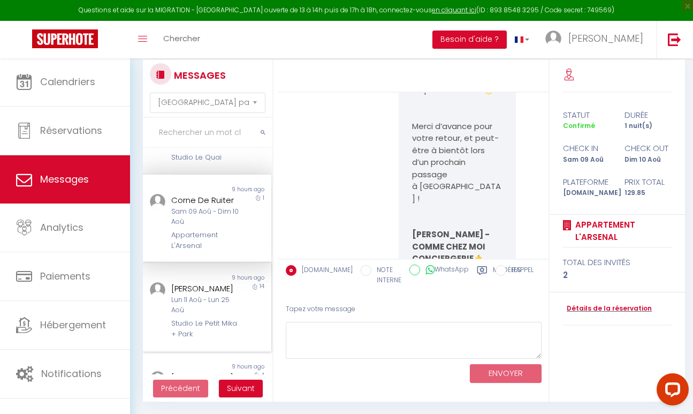
scroll to position [520, 0]
click at [203, 293] on div "[PERSON_NAME]" at bounding box center [205, 286] width 68 height 13
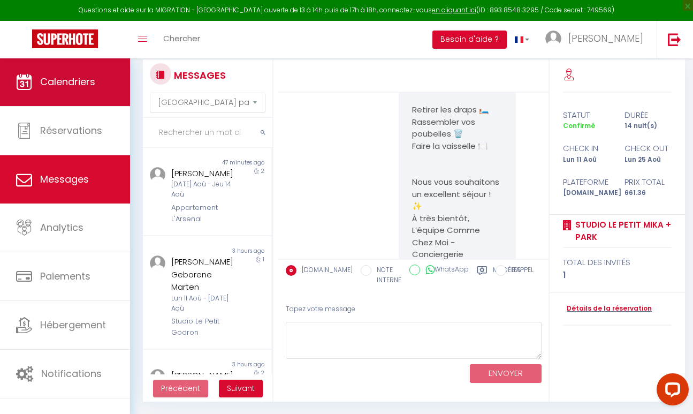
scroll to position [2060, 0]
click at [49, 81] on span "Calendriers" at bounding box center [67, 81] width 55 height 13
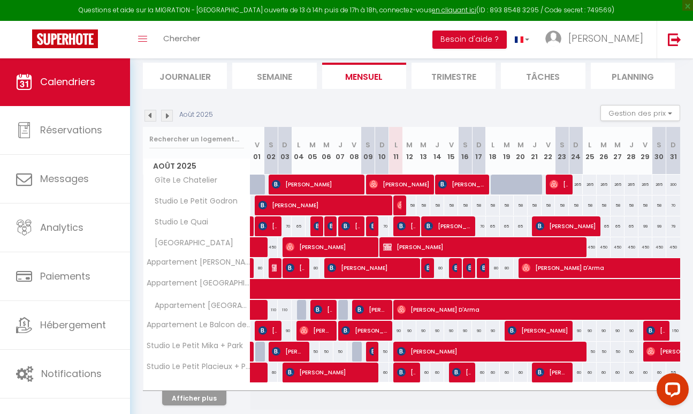
scroll to position [114, 0]
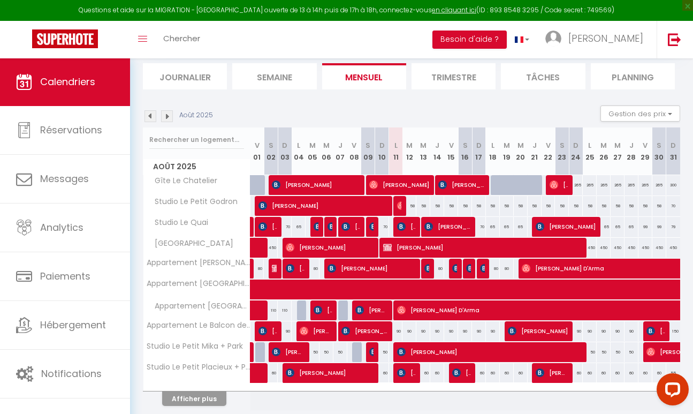
click at [204, 394] on button "Afficher plus" at bounding box center [194, 398] width 64 height 14
